Goal: Use online tool/utility: Utilize a website feature to perform a specific function

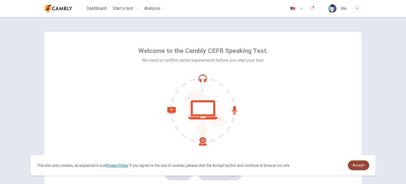
click at [358, 166] on span "Accept" at bounding box center [359, 165] width 12 height 4
click at [360, 166] on span "Accept" at bounding box center [359, 165] width 12 height 4
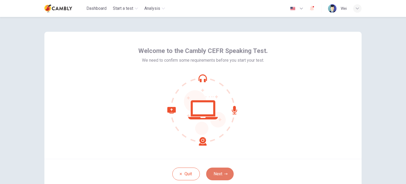
click at [217, 174] on button "Next" at bounding box center [219, 173] width 27 height 13
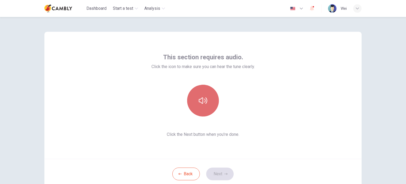
click at [202, 109] on button "button" at bounding box center [203, 101] width 32 height 32
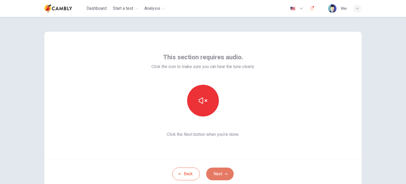
click at [213, 173] on button "Next" at bounding box center [219, 173] width 27 height 13
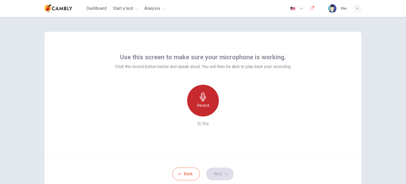
click at [207, 108] on h6 "Record" at bounding box center [203, 105] width 12 height 6
click at [207, 108] on div "Stop" at bounding box center [203, 101] width 32 height 32
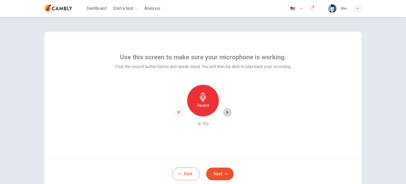
click at [228, 114] on icon "button" at bounding box center [227, 111] width 5 height 5
click at [217, 173] on button "Next" at bounding box center [219, 173] width 27 height 13
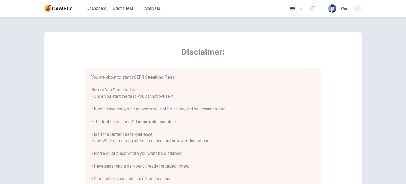
scroll to position [110, 0]
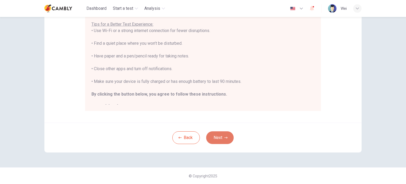
click at [222, 136] on button "Next" at bounding box center [219, 137] width 27 height 13
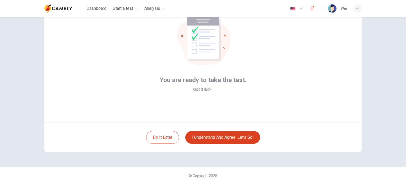
scroll to position [36, 0]
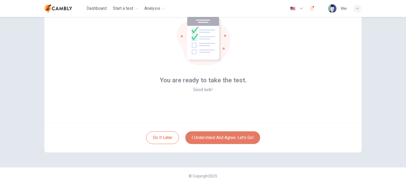
click at [238, 139] on button "I understand and agree. Let’s go!" at bounding box center [222, 137] width 75 height 13
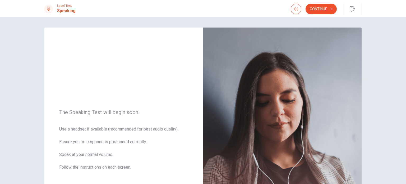
scroll to position [101, 0]
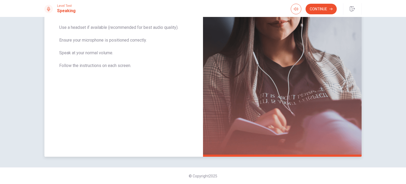
click at [273, 110] on img at bounding box center [282, 41] width 159 height 230
drag, startPoint x: 124, startPoint y: 128, endPoint x: 308, endPoint y: 123, distance: 184.3
click at [308, 123] on div "The Speaking Test will begin soon. Use a headset if available (recommended for …" at bounding box center [202, 41] width 317 height 230
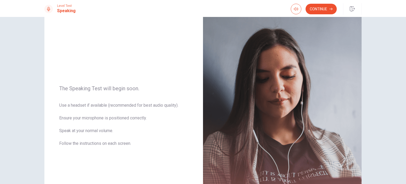
scroll to position [21, 0]
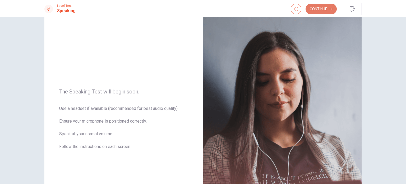
click at [320, 9] on button "Continue" at bounding box center [321, 9] width 31 height 11
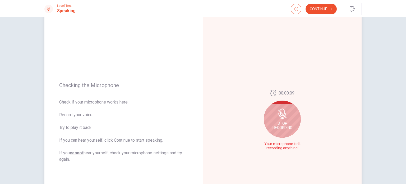
click at [285, 114] on icon at bounding box center [285, 114] width 1 height 2
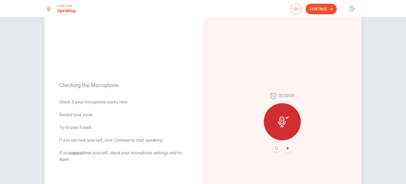
click at [285, 119] on icon at bounding box center [283, 121] width 11 height 11
click at [277, 145] on button "Record Again" at bounding box center [276, 147] width 7 height 7
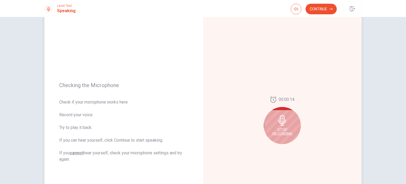
click at [281, 133] on span "Stop Recording" at bounding box center [282, 131] width 20 height 8
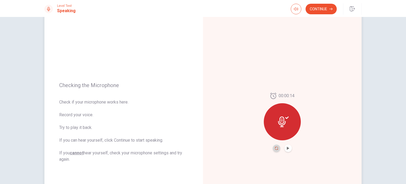
click at [275, 148] on icon "Record Again" at bounding box center [276, 147] width 3 height 3
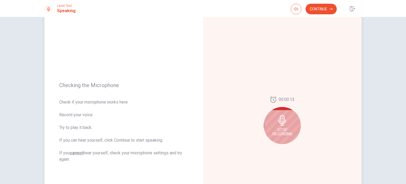
click at [288, 135] on span "Stop Recording" at bounding box center [282, 131] width 20 height 8
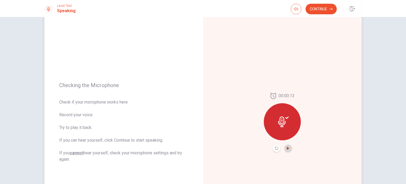
click at [287, 148] on icon "Play Audio" at bounding box center [288, 147] width 2 height 3
click at [326, 11] on button "Continue" at bounding box center [321, 9] width 31 height 11
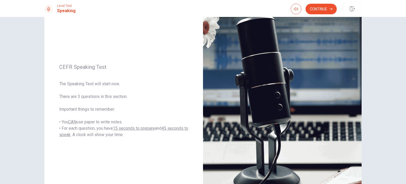
scroll to position [31, 0]
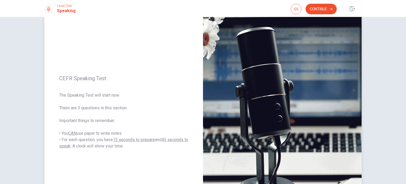
click at [271, 97] on img at bounding box center [282, 112] width 159 height 230
click at [72, 133] on u "CAN" at bounding box center [72, 133] width 8 height 5
drag, startPoint x: 72, startPoint y: 143, endPoint x: 199, endPoint y: 117, distance: 129.4
click at [199, 117] on div "CEFR Speaking Test The Speaking Test will start now. There are 3 questions in t…" at bounding box center [123, 112] width 159 height 230
click at [323, 10] on button "Continue" at bounding box center [321, 9] width 31 height 11
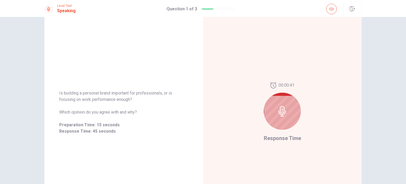
click at [295, 105] on div at bounding box center [282, 110] width 37 height 37
click at [282, 110] on icon at bounding box center [282, 111] width 11 height 11
click at [285, 118] on div at bounding box center [282, 110] width 37 height 37
click at [329, 8] on button "button" at bounding box center [331, 9] width 11 height 11
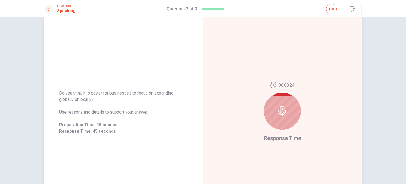
click at [282, 110] on icon at bounding box center [282, 111] width 8 height 11
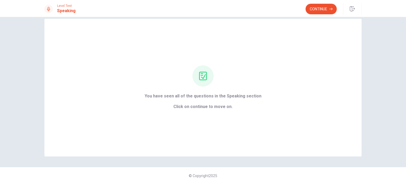
scroll to position [8, 0]
click at [202, 78] on icon at bounding box center [203, 76] width 8 height 8
click at [201, 76] on icon at bounding box center [203, 76] width 8 height 8
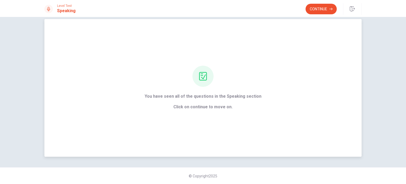
click at [201, 76] on icon at bounding box center [203, 76] width 8 height 8
click at [321, 11] on button "Continue" at bounding box center [321, 9] width 31 height 11
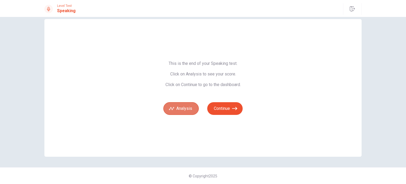
click at [181, 109] on button "Analysis" at bounding box center [180, 108] width 35 height 13
